Goal: Task Accomplishment & Management: Manage account settings

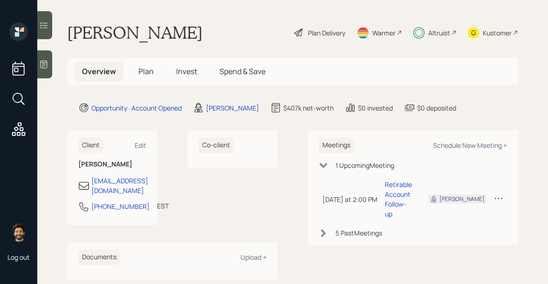
click at [183, 75] on span "Invest" at bounding box center [186, 71] width 21 height 10
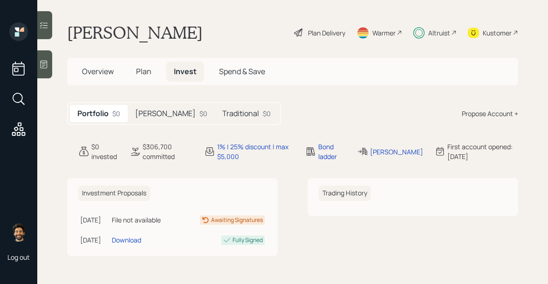
click at [145, 111] on h5 "[PERSON_NAME]" at bounding box center [165, 113] width 61 height 9
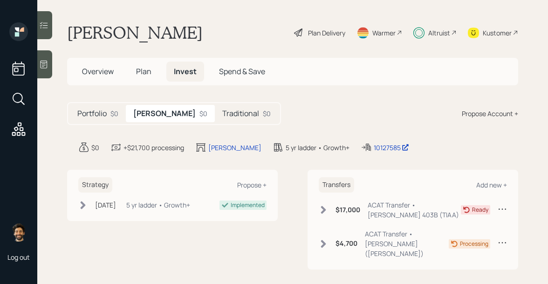
click at [222, 115] on h5 "Traditional" at bounding box center [240, 113] width 37 height 9
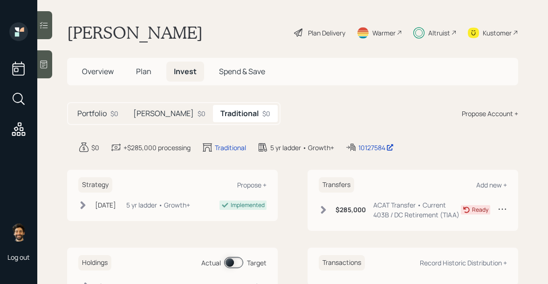
click at [137, 71] on span "Plan" at bounding box center [143, 71] width 15 height 10
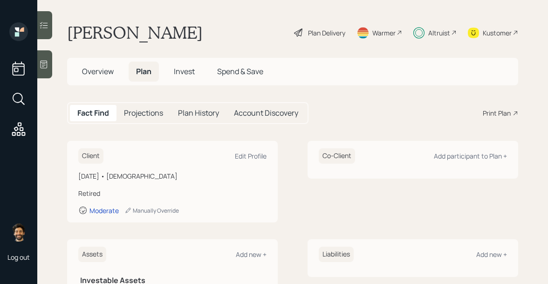
click at [177, 70] on span "Invest" at bounding box center [184, 71] width 21 height 10
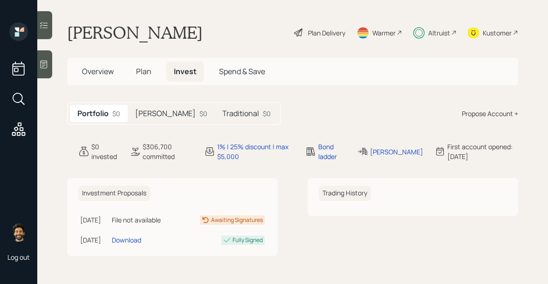
click at [215, 109] on div "Traditional $0" at bounding box center [246, 113] width 63 height 17
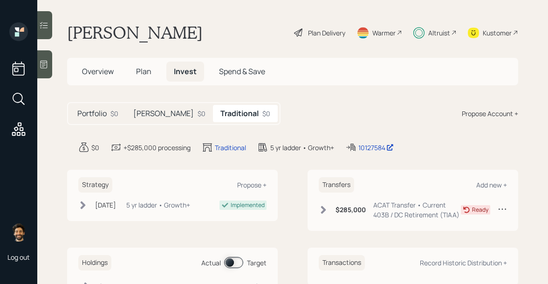
click at [197, 117] on div "$0" at bounding box center [201, 113] width 8 height 10
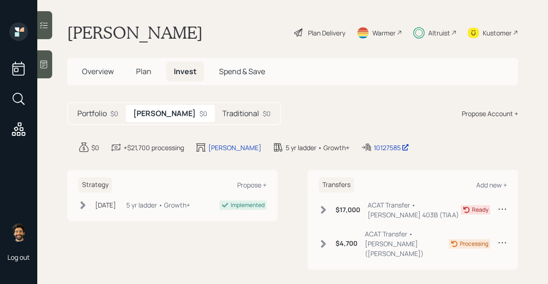
click at [222, 111] on h5 "Traditional" at bounding box center [240, 113] width 37 height 9
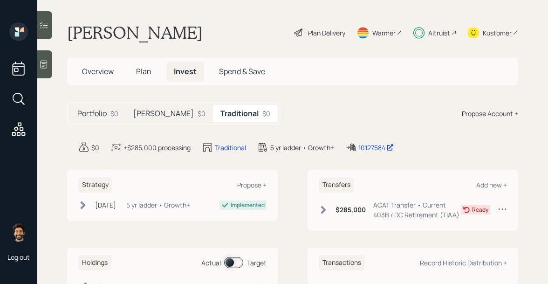
click at [327, 208] on icon at bounding box center [323, 209] width 9 height 9
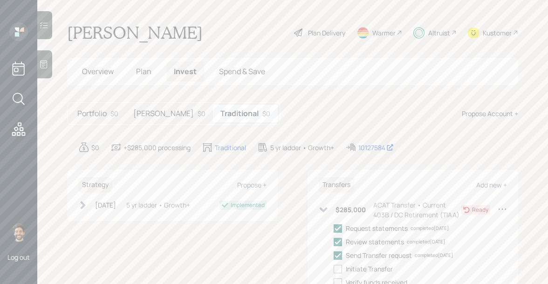
click at [328, 209] on div "$285,000 ACAT Transfer • Current 403B / DC Retirement (TIAA)" at bounding box center [390, 210] width 142 height 20
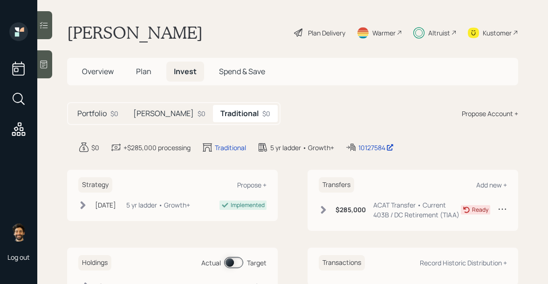
click at [152, 120] on div "[PERSON_NAME] $0" at bounding box center [169, 113] width 87 height 17
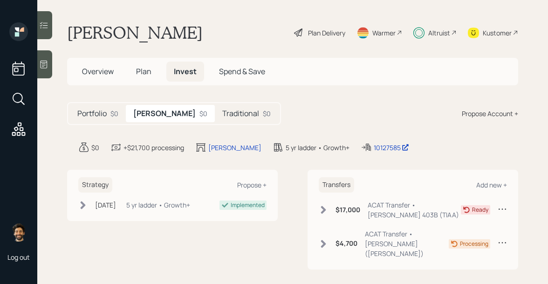
click at [215, 120] on div "Traditional $0" at bounding box center [246, 113] width 63 height 17
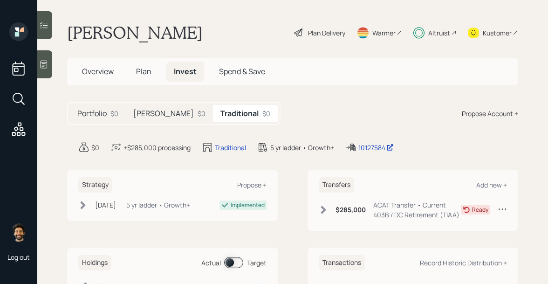
click at [327, 211] on icon at bounding box center [323, 209] width 9 height 9
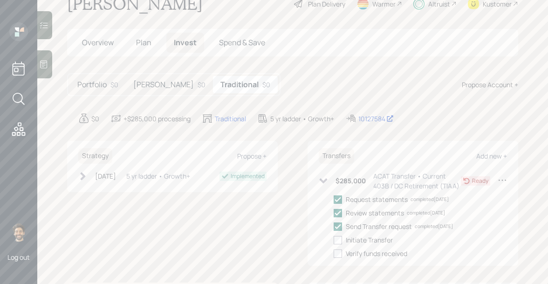
scroll to position [37, 0]
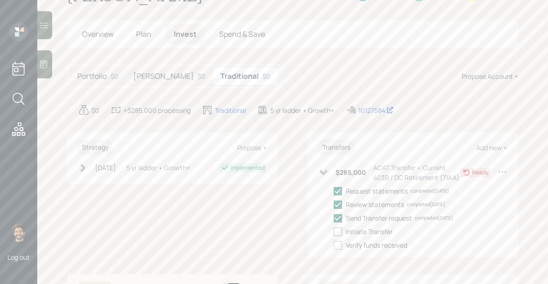
click at [340, 231] on div at bounding box center [337, 231] width 8 height 8
click at [333, 231] on input "checkbox" at bounding box center [333, 231] width 0 height 0
checkbox input "true"
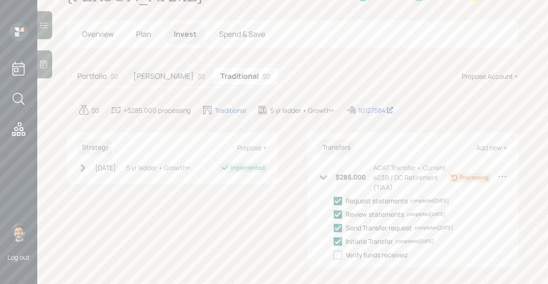
click at [146, 79] on h5 "[PERSON_NAME]" at bounding box center [163, 76] width 61 height 9
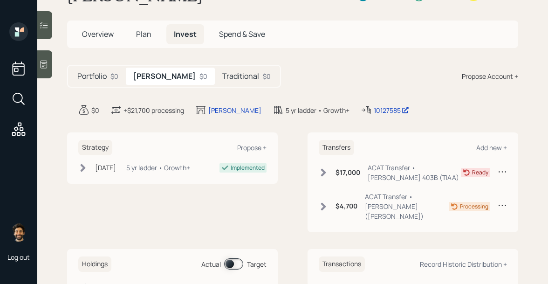
click at [323, 196] on div "$4,700 ACAT Transfer • [PERSON_NAME] ([PERSON_NAME])" at bounding box center [384, 205] width 130 height 29
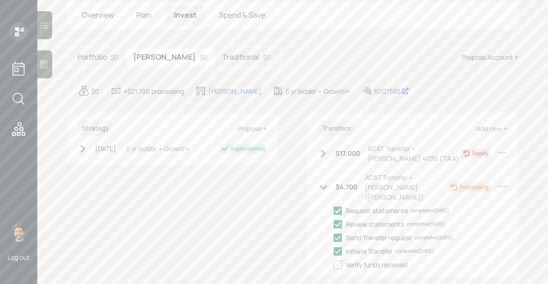
scroll to position [60, 0]
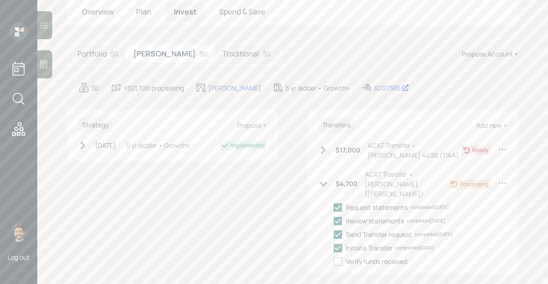
click at [328, 144] on div "$17,000 ACAT Transfer • [PERSON_NAME] 403B (TIAA)" at bounding box center [390, 150] width 142 height 20
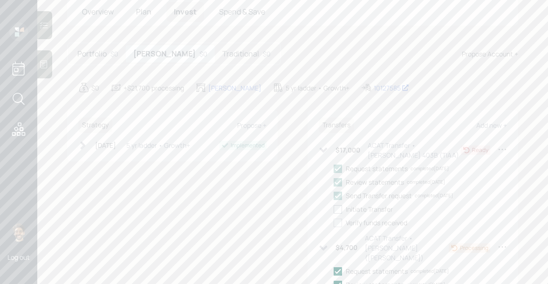
click at [339, 208] on div at bounding box center [337, 209] width 8 height 8
click at [333, 209] on input "checkbox" at bounding box center [333, 209] width 0 height 0
checkbox input "true"
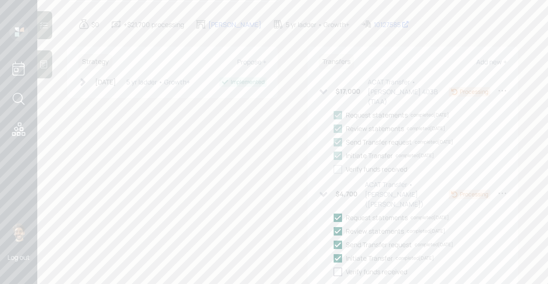
scroll to position [0, 0]
click at [446, 35] on div "Altruist" at bounding box center [439, 33] width 22 height 10
